Goal: Find specific page/section: Find specific page/section

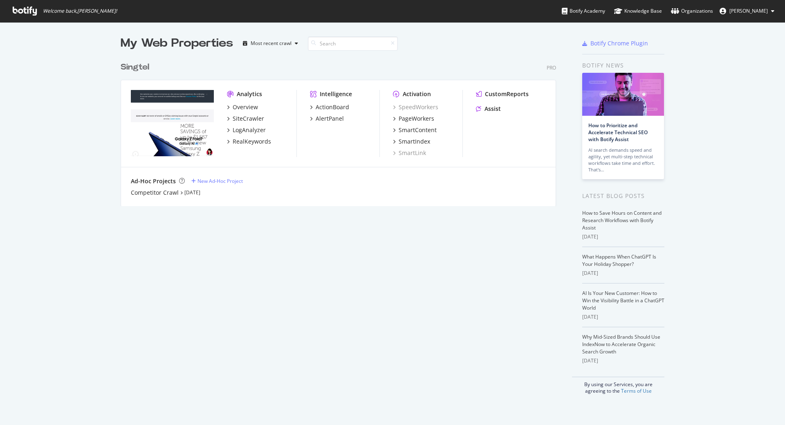
scroll to position [419, 773]
click at [404, 121] on div "PageWorkers" at bounding box center [417, 119] width 36 height 8
